Goal: Navigation & Orientation: Find specific page/section

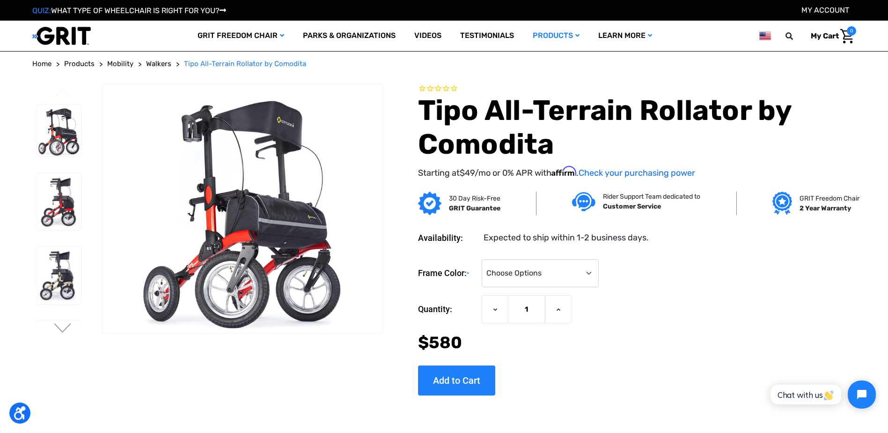
click at [766, 51] on header "Toggle menu My Cart 0 Search GRIT Freedom Chair Shop All Parks & Organizations …" at bounding box center [444, 36] width 824 height 30
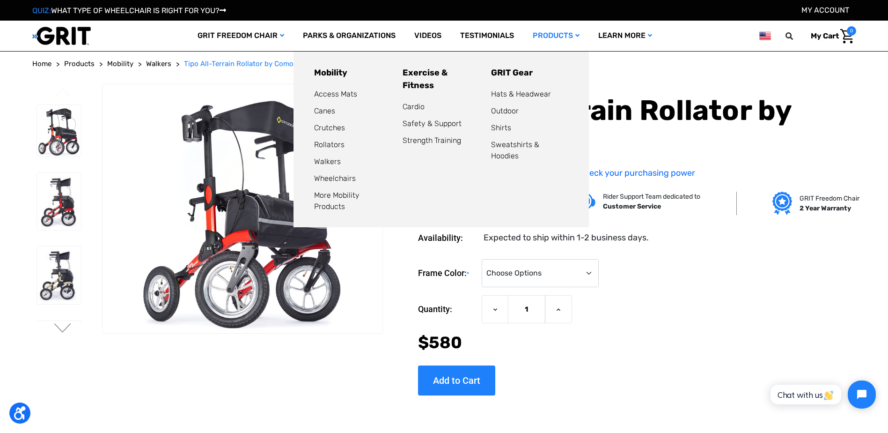
click at [524, 51] on link "Products" at bounding box center [557, 36] width 66 height 30
click at [755, 51] on header "Toggle menu My Cart 0 Search GRIT Freedom Chair Shop All Parks & Organizations …" at bounding box center [444, 36] width 824 height 30
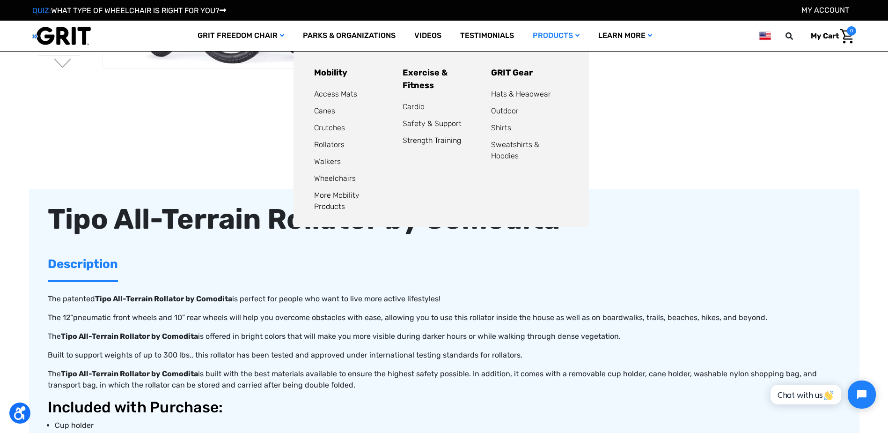
scroll to position [281, 0]
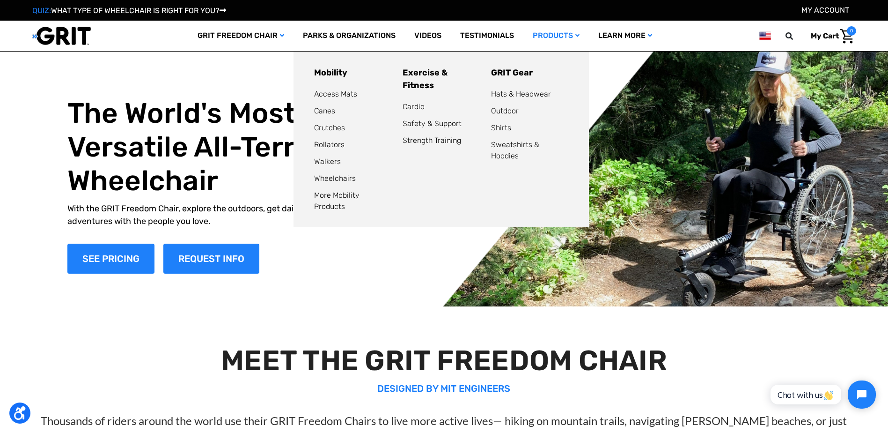
click at [576, 39] on icon at bounding box center [578, 35] width 4 height 7
